Goal: Check status: Check status

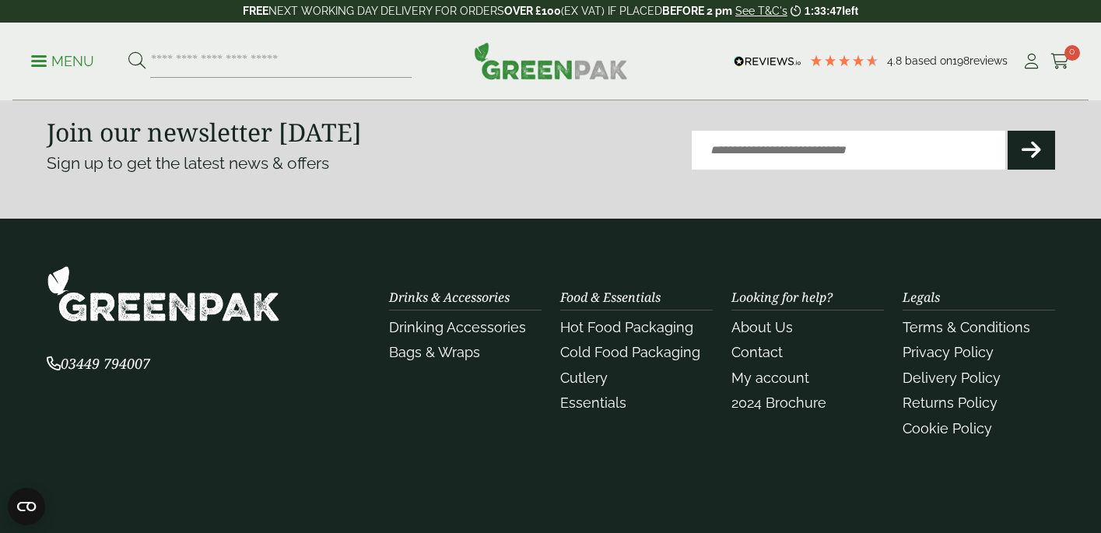
scroll to position [940, 0]
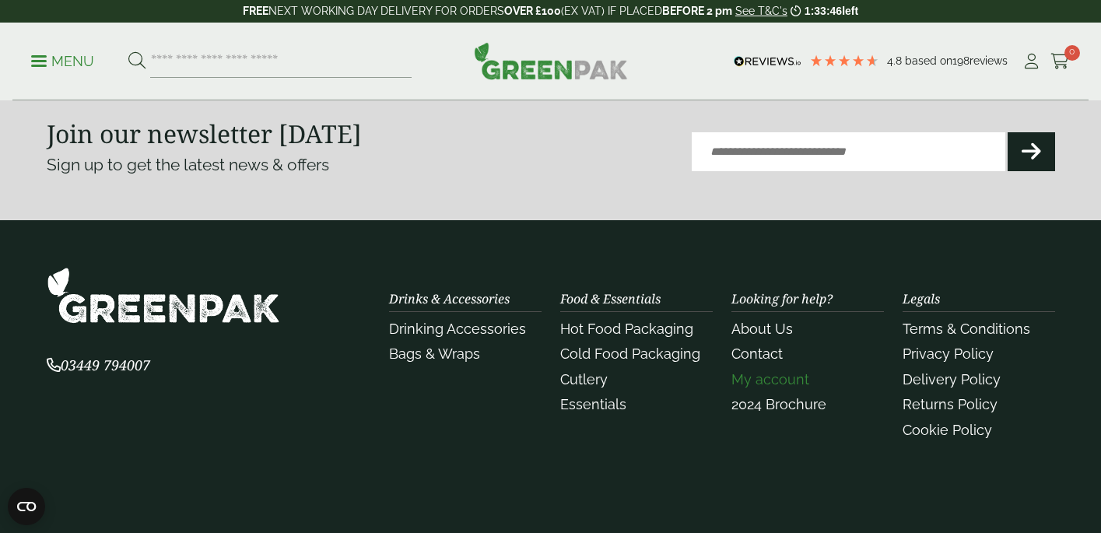
click at [790, 371] on link "My account" at bounding box center [770, 379] width 78 height 16
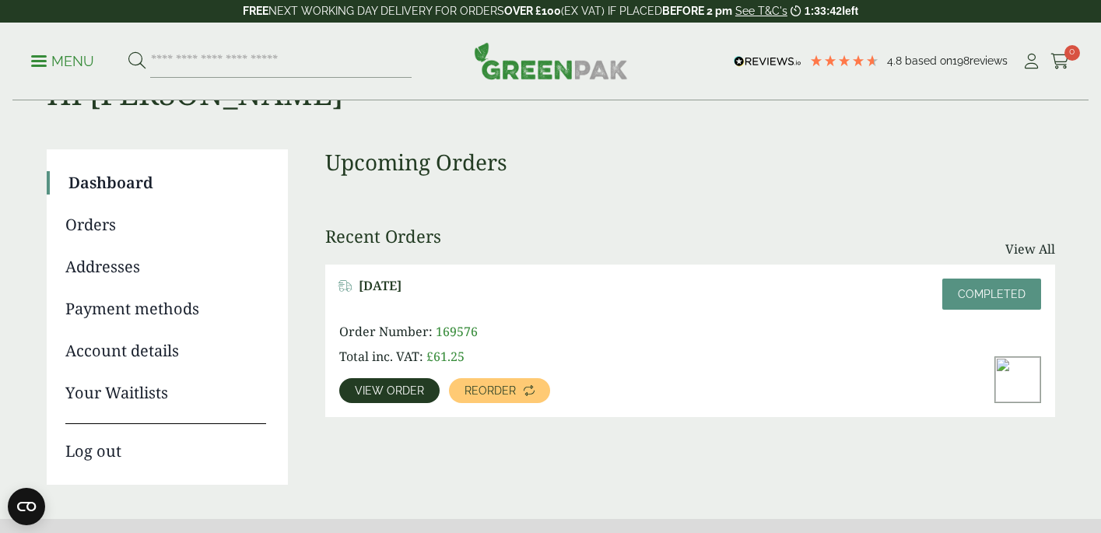
scroll to position [105, 0]
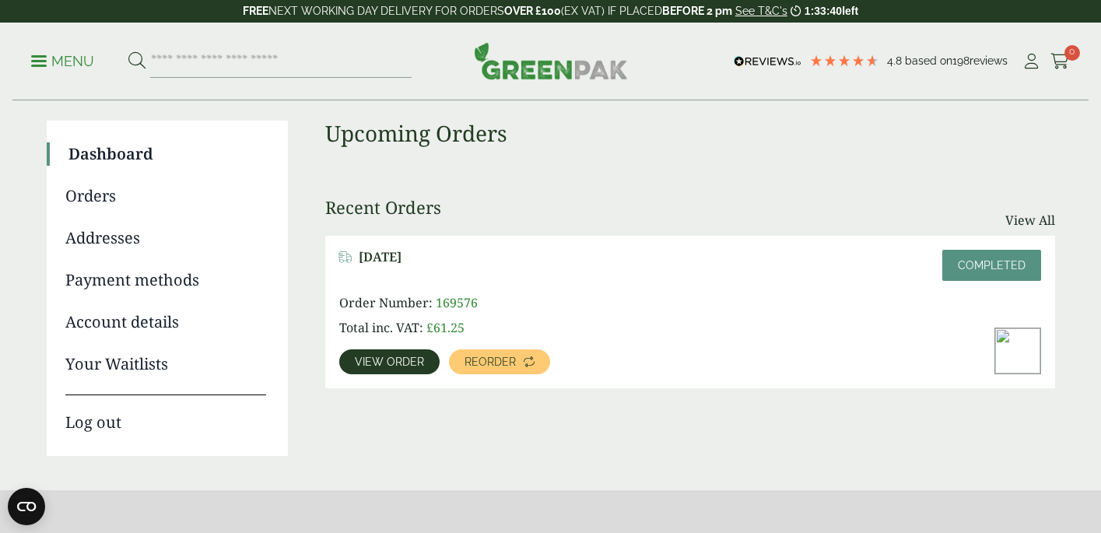
click at [838, 318] on div "Order Number: 169576 Total inc. VAT: £ 61.25 View order Reorder" at bounding box center [690, 333] width 702 height 81
click at [671, 298] on div "Order Number: 169576 Total inc. VAT: £ 61.25 View order Reorder" at bounding box center [690, 333] width 702 height 81
click at [381, 361] on span "View order" at bounding box center [389, 361] width 69 height 11
